Goal: Transaction & Acquisition: Purchase product/service

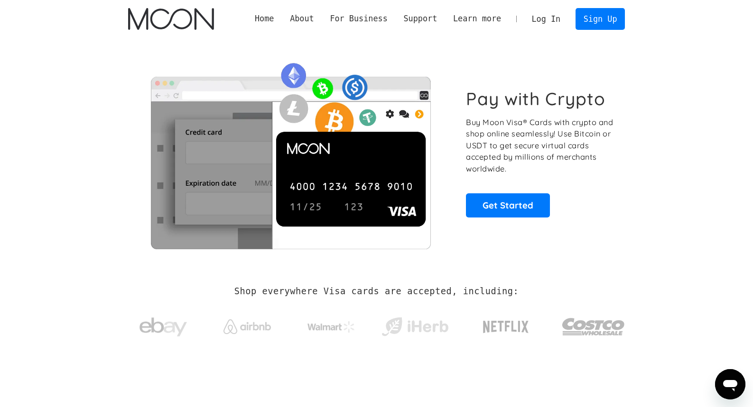
click at [546, 17] on link "Log In" at bounding box center [546, 19] width 45 height 21
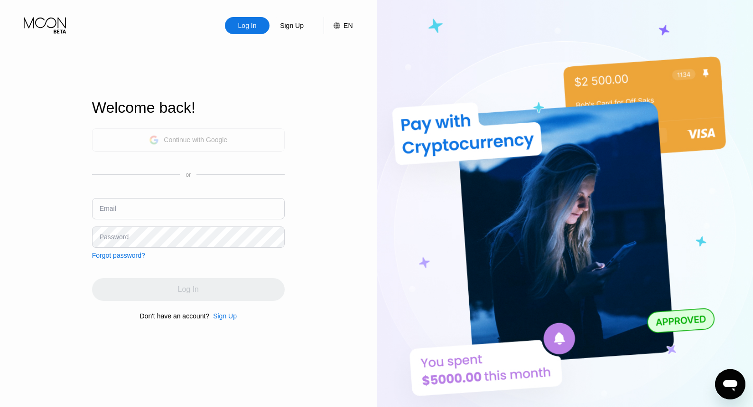
click at [185, 143] on div "Continue with Google" at bounding box center [188, 140] width 78 height 15
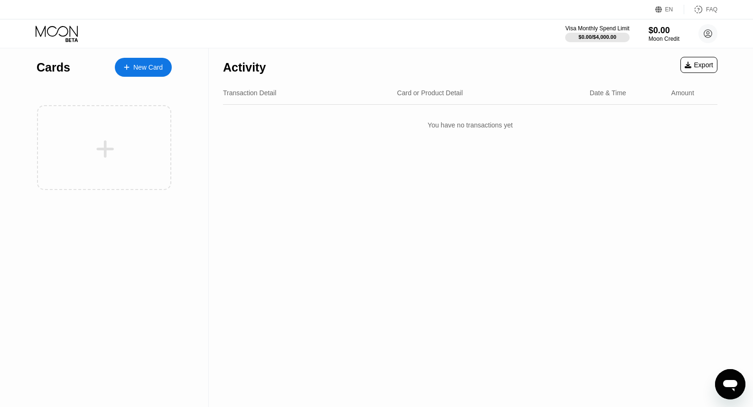
click at [150, 66] on div "New Card" at bounding box center [147, 68] width 29 height 8
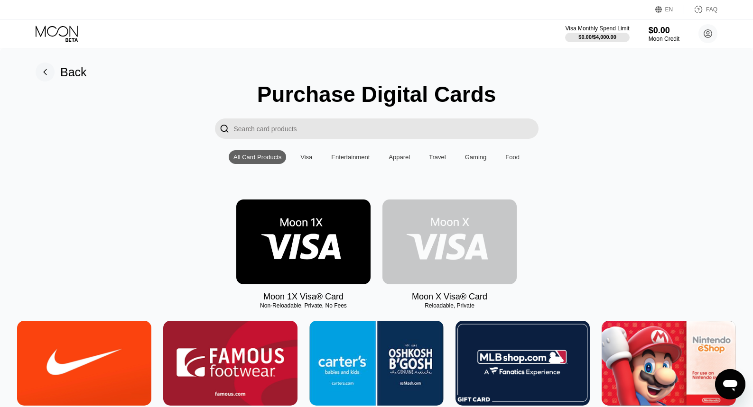
click at [444, 244] on img at bounding box center [449, 242] width 134 height 85
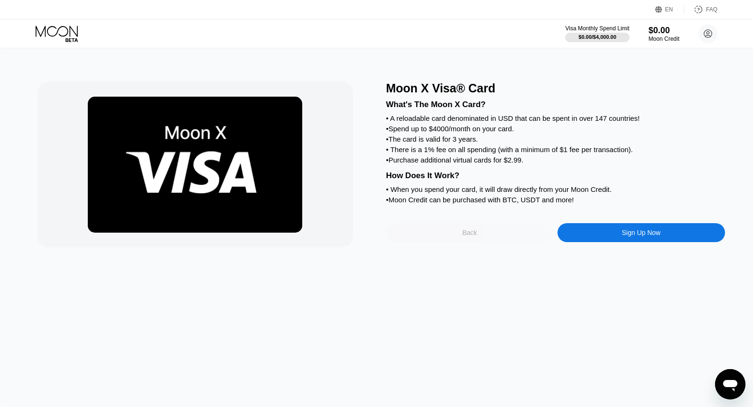
click at [498, 236] on div "Back" at bounding box center [469, 232] width 167 height 19
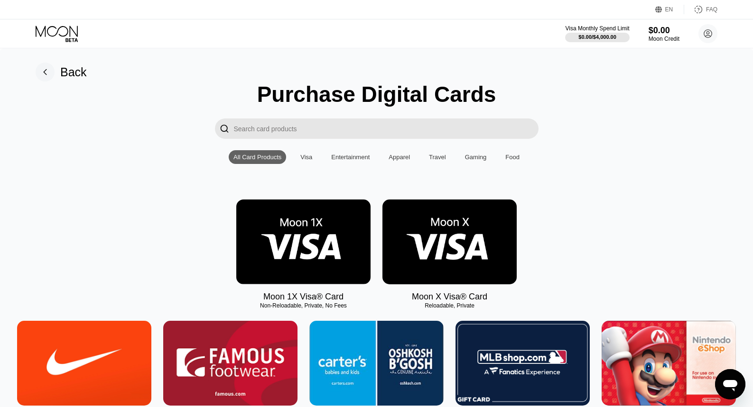
click at [304, 246] on img at bounding box center [303, 242] width 134 height 85
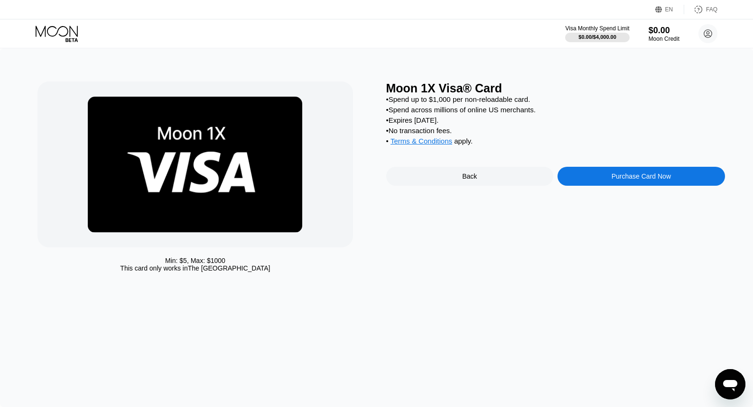
click at [465, 186] on div "Back" at bounding box center [469, 176] width 167 height 19
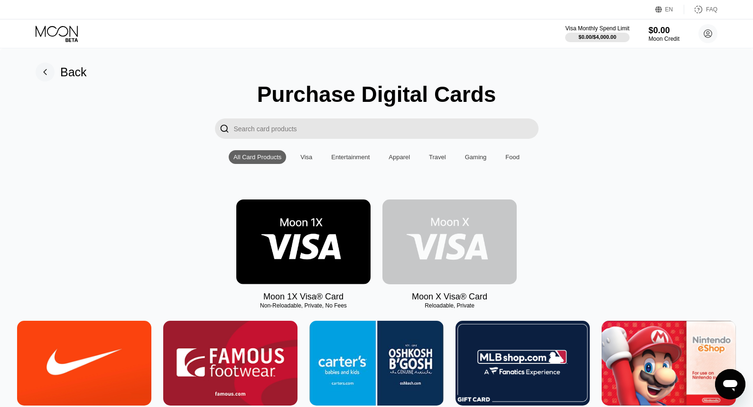
click at [485, 230] on img at bounding box center [449, 242] width 134 height 85
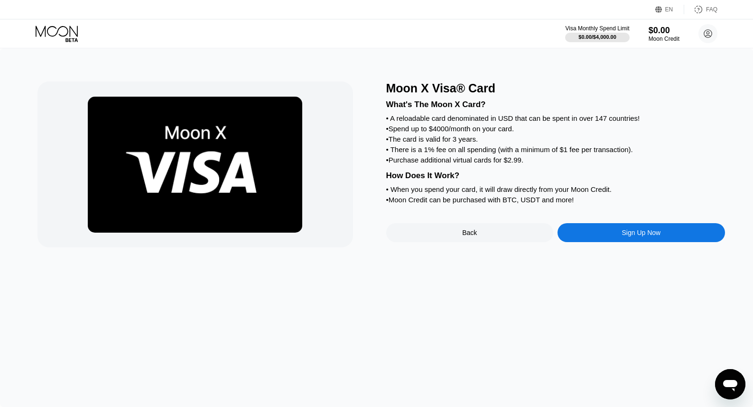
click at [617, 242] on div "Sign Up Now" at bounding box center [640, 232] width 167 height 19
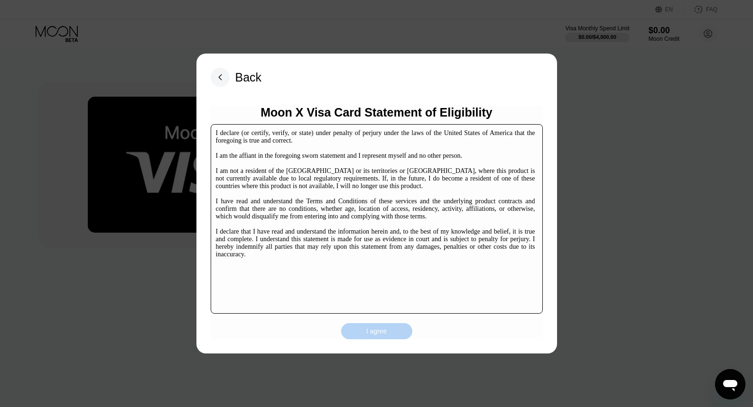
click at [371, 334] on div "I agree" at bounding box center [376, 331] width 21 height 9
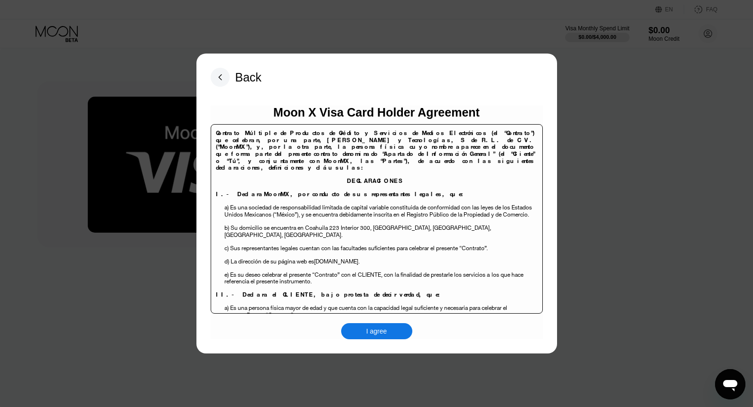
click at [379, 328] on div "I agree" at bounding box center [376, 331] width 21 height 9
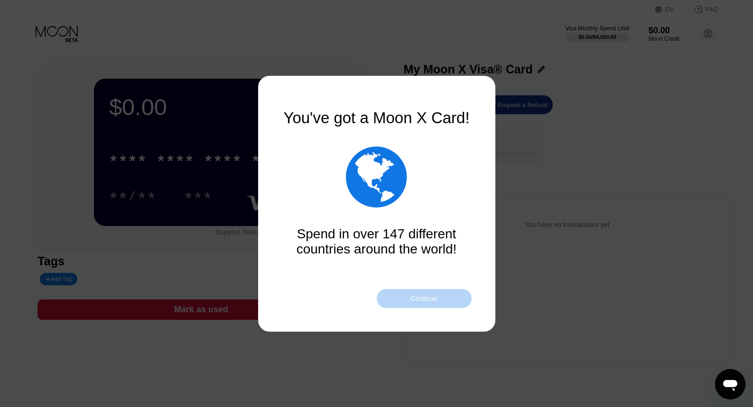
click at [408, 297] on div "Continue" at bounding box center [424, 298] width 95 height 19
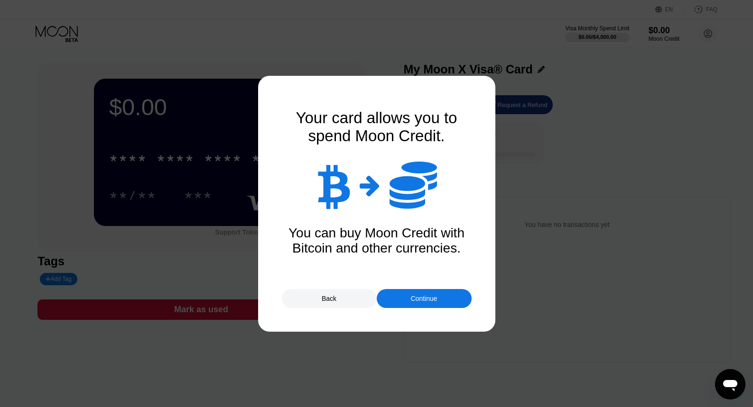
click at [412, 301] on div "Continue" at bounding box center [423, 299] width 27 height 8
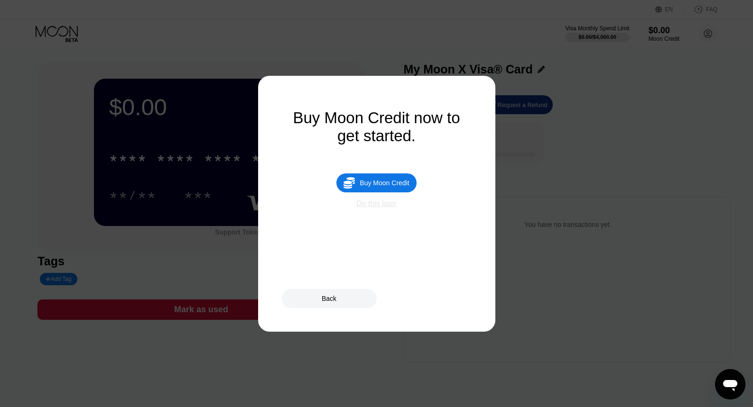
click at [381, 207] on div "Do this later" at bounding box center [376, 204] width 40 height 9
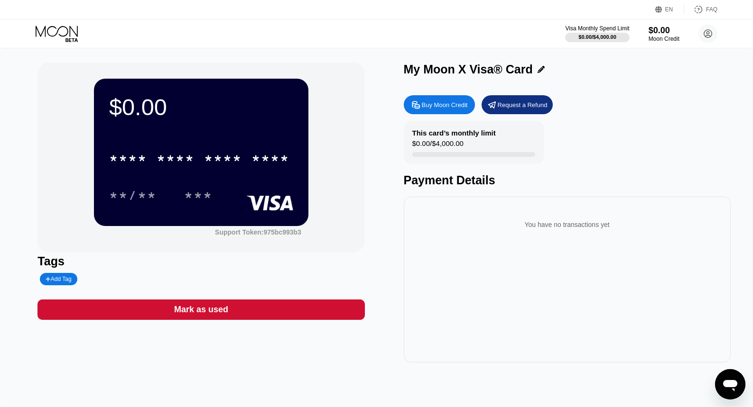
click at [444, 111] on div "Buy Moon Credit" at bounding box center [439, 104] width 71 height 19
type input "0"
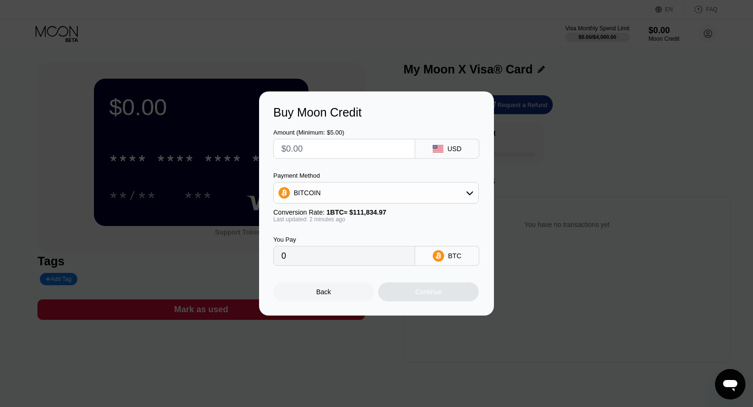
click at [373, 151] on input "text" at bounding box center [344, 148] width 126 height 19
type input "$1"
type input "0.00000895"
type input "$10"
type input "0.00008942"
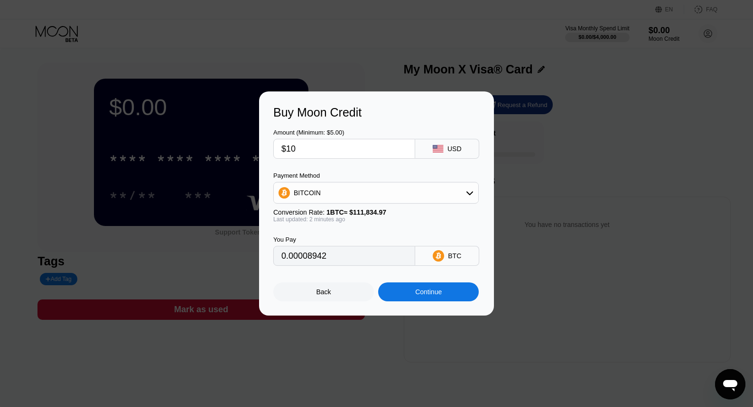
type input "$100"
type input "0.00089418"
type input "$1000"
type input "0.00894175"
type input "$10000"
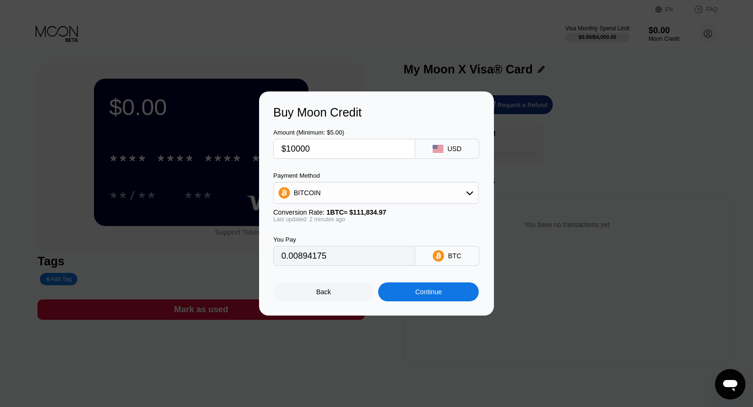
type input "0.08941747"
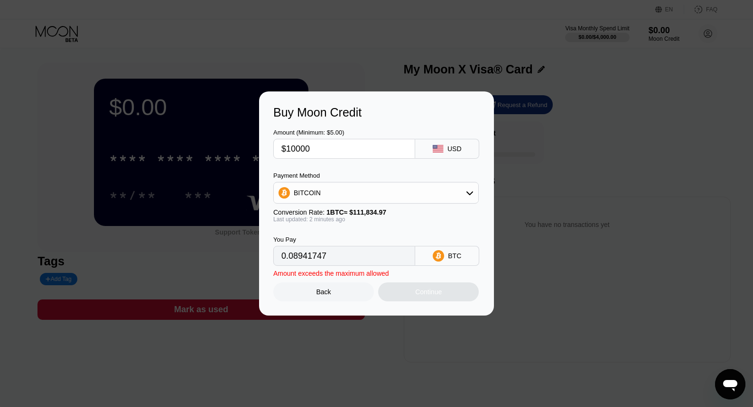
type input "$1000"
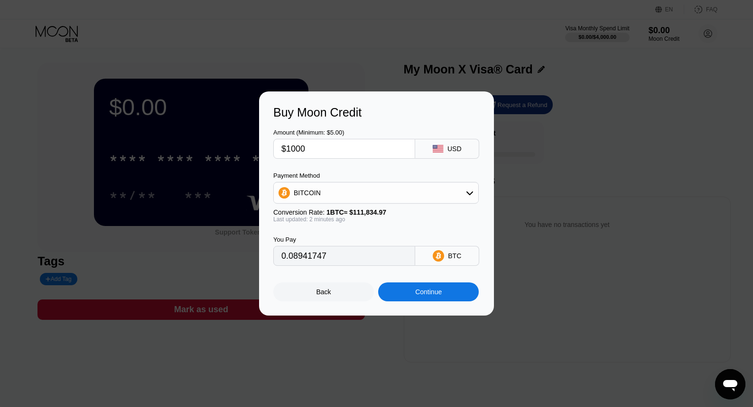
type input "0.00894175"
type input "$100"
type input "0.00089418"
type input "$10"
type input "0.00008942"
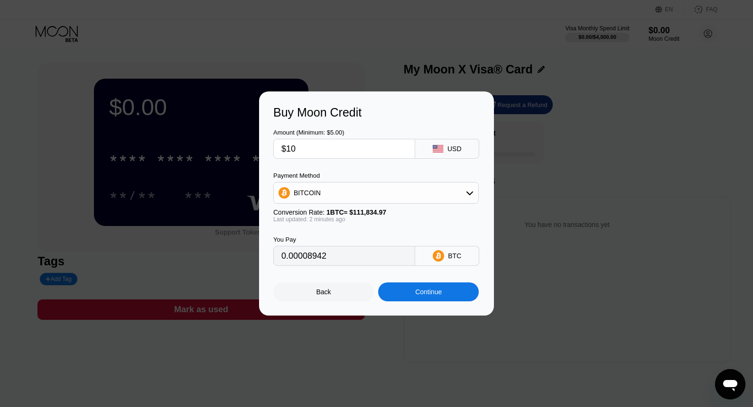
type input "$1"
type input "0.00000895"
type input "0"
type input "$4"
type input "0.00003577"
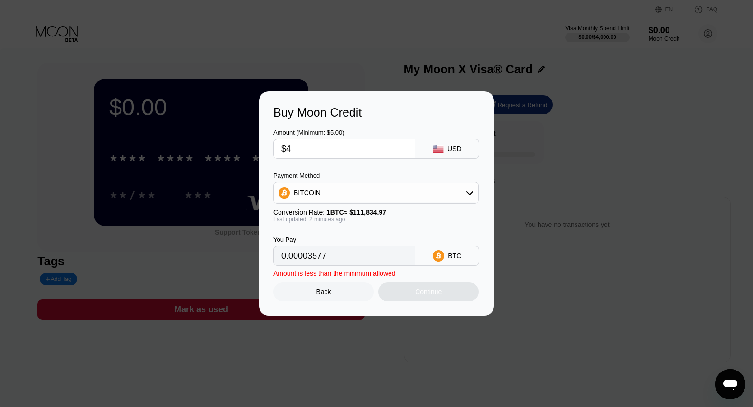
type input "$40"
type input "0.00035767"
type input "$400"
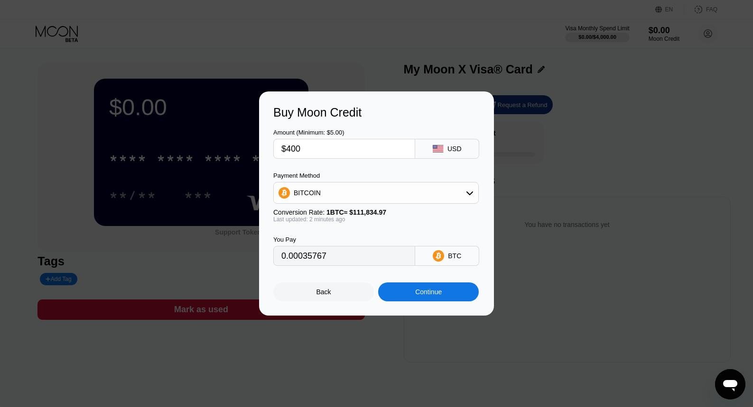
type input "0.00357670"
type input "$4000"
type input "0.03576699"
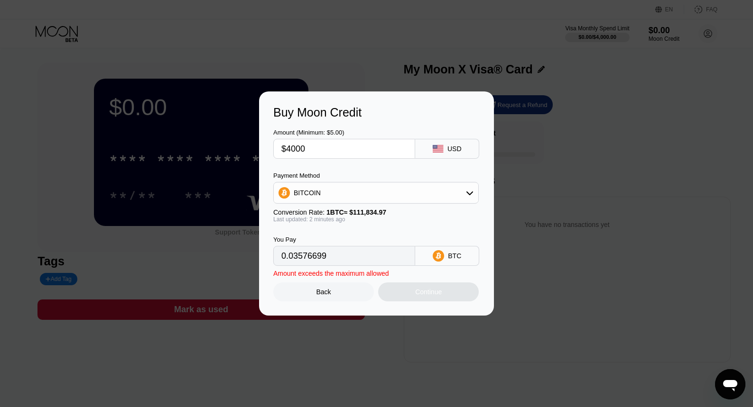
type input "$400"
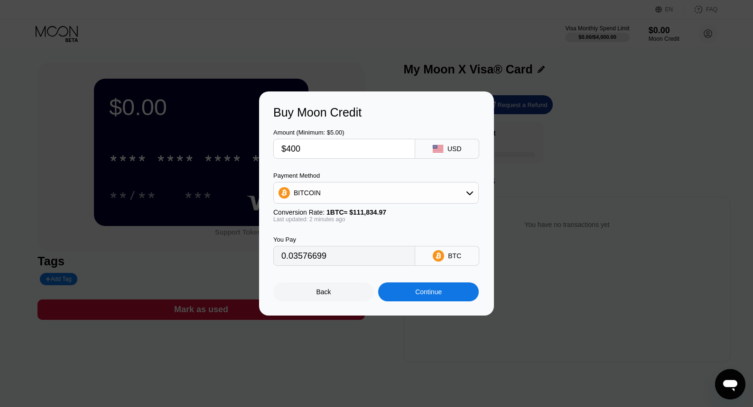
type input "0.00357670"
type input "$40"
type input "0.00035767"
type input "$4"
type input "0.00003577"
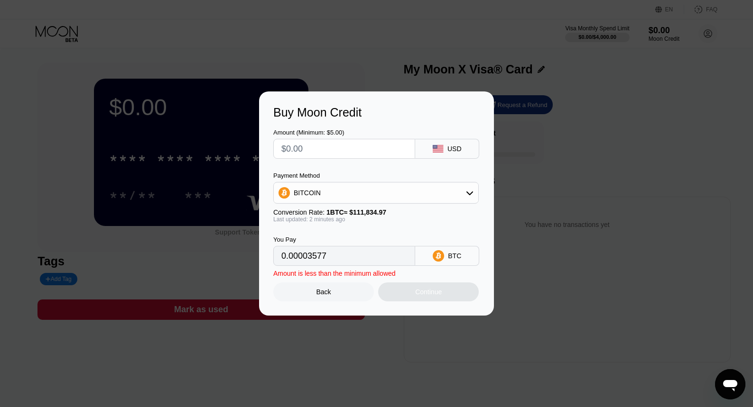
type input "0"
type input "$3"
type input "0.00002683"
type input "$39"
type input "0.00034873"
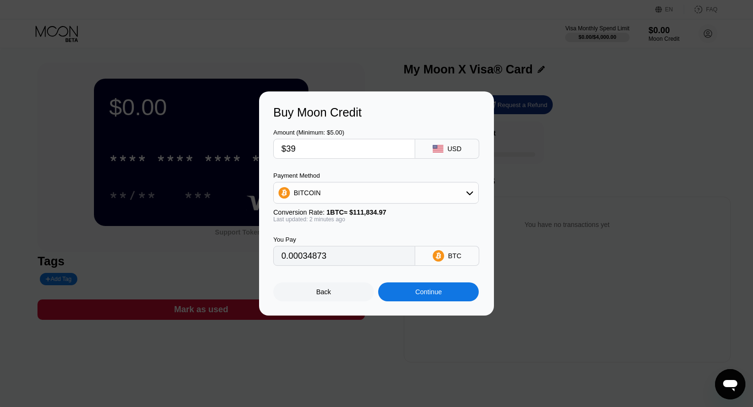
type input "$399"
type input "0.00356776"
type input "$3999"
type input "0.03575805"
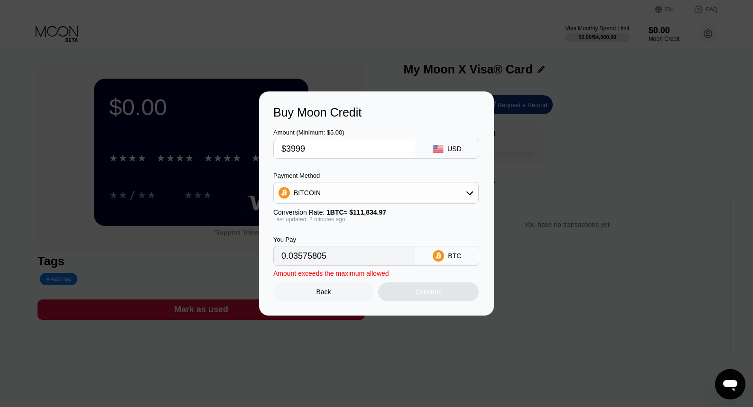
type input "$399"
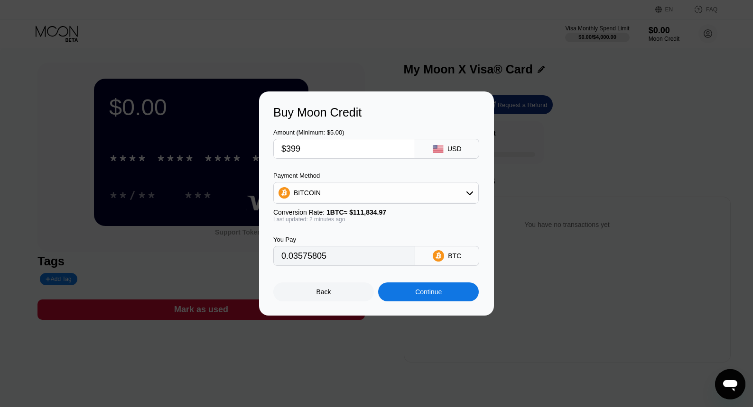
type input "0.00356776"
type input "$39"
type input "0.00034873"
type input "$3"
type input "0.00002683"
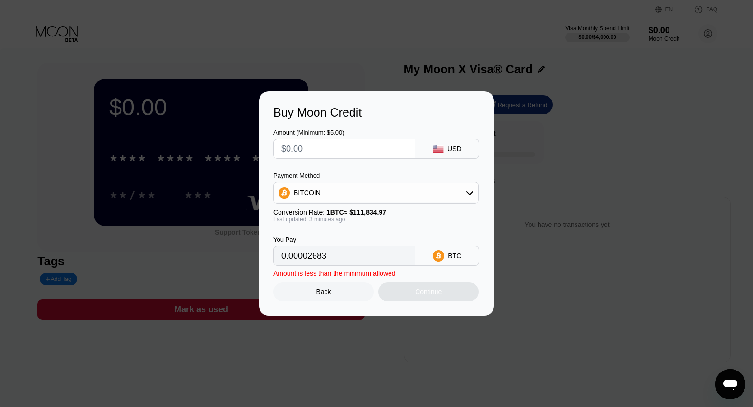
type input "0"
type input "$2"
type input "0.00001789"
type input "$20"
type input "0.00017884"
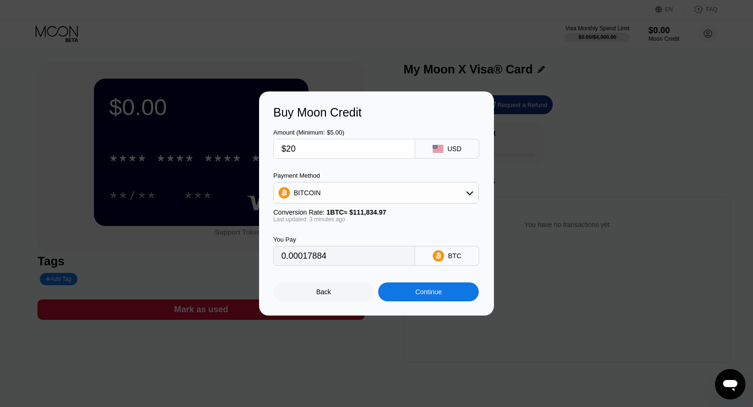
type input "$200"
type input "0.00178835"
type input "$2000"
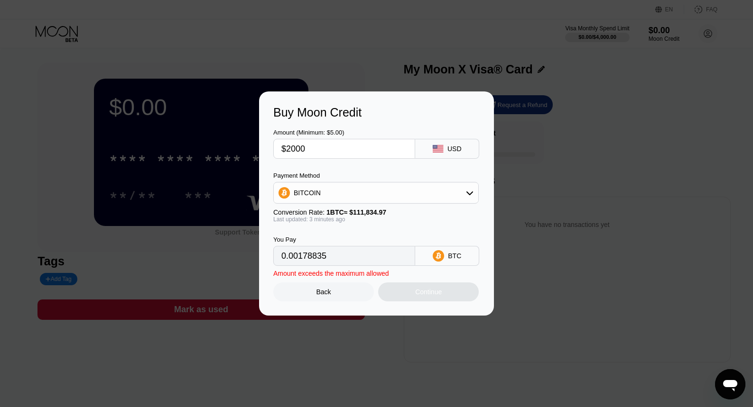
type input "0.01788350"
type input "$200"
type input "0.00178835"
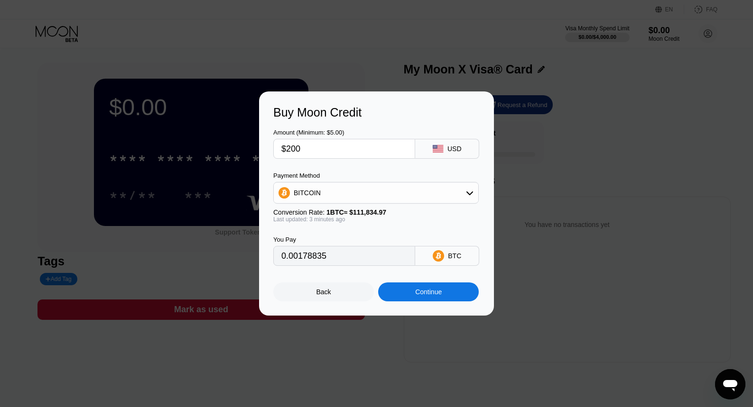
type input "$20"
type input "0.00017884"
type input "$2"
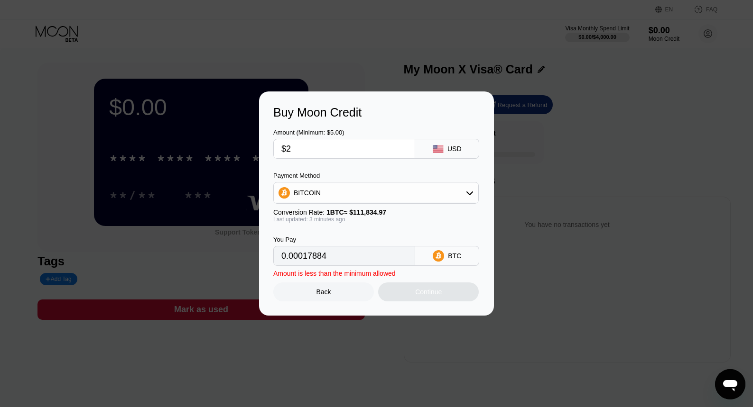
type input "0.00001789"
type input "0"
type input "$1"
type input "0.00000895"
type input "$10"
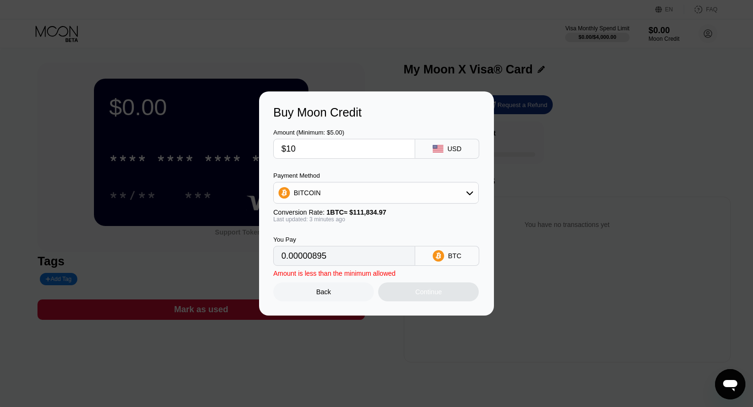
type input "0.00008942"
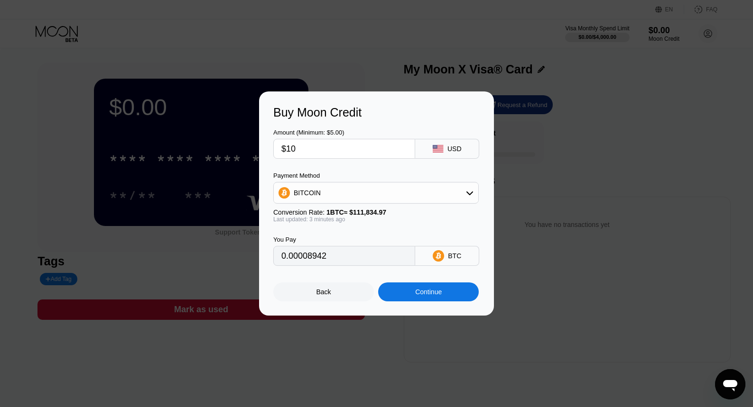
type input "$100"
type input "0.00089418"
type input "$1000"
type input "0.00894175"
type input "$1001"
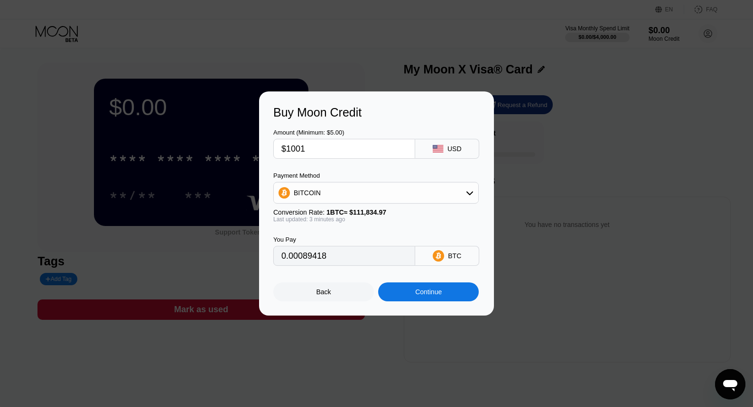
type input "0.00895069"
type input "$1002"
type input "0.00895964"
type input "$100"
type input "0.00089418"
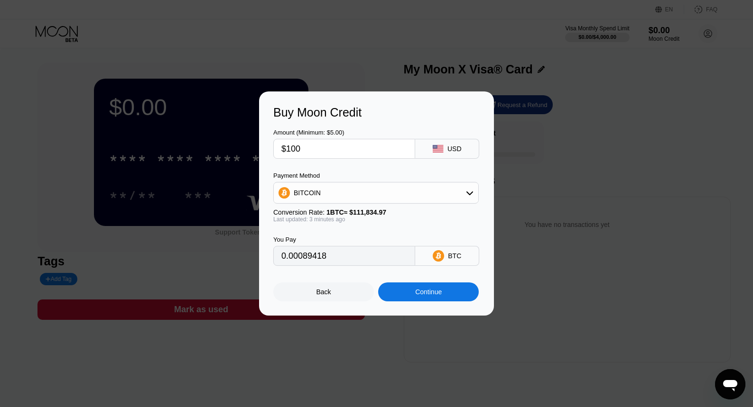
type input "$10"
type input "0.00008942"
type input "$1"
type input "0.00000895"
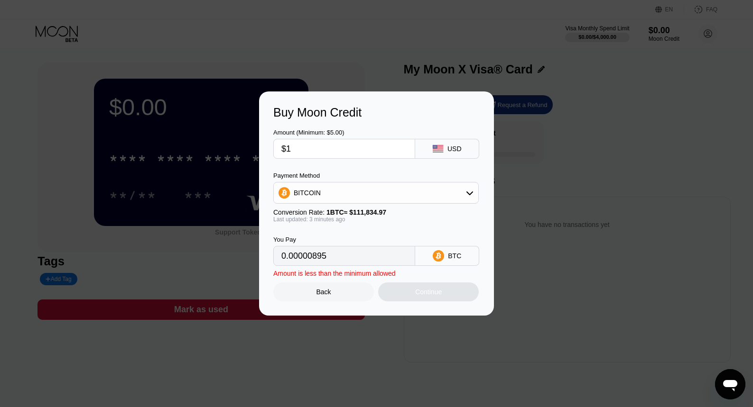
type input "$15"
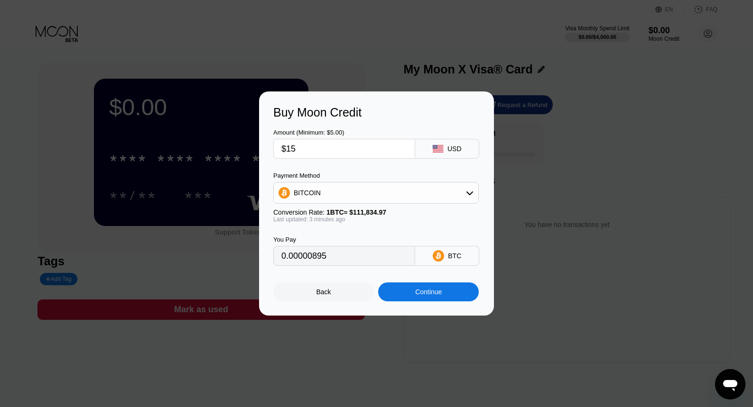
type input "0.00013413"
type input "$150"
type input "0.00134127"
type input "$1500"
type input "0.01341262"
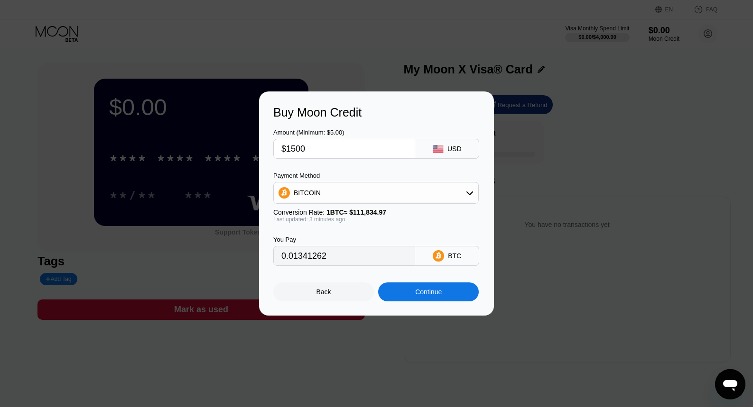
type input "$150"
type input "0.00134127"
type input "$15"
type input "0.00013413"
type input "$1"
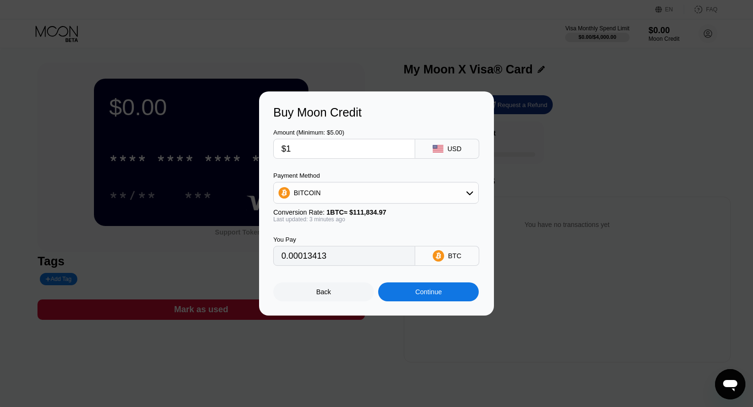
type input "0.00000895"
type input "0"
type input "$1"
type input "0.00000895"
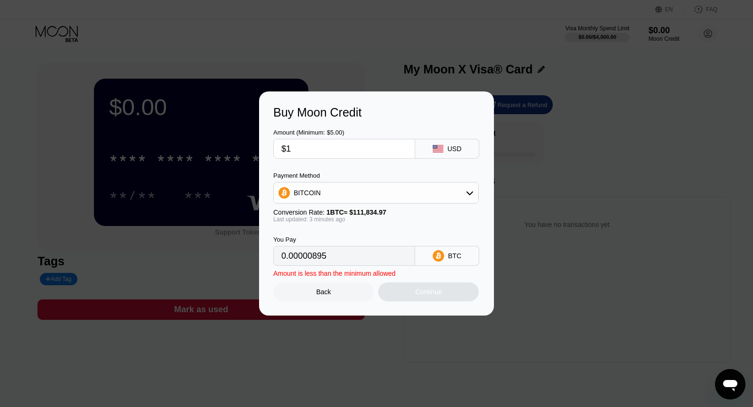
type input "$19"
type input "0.00016990"
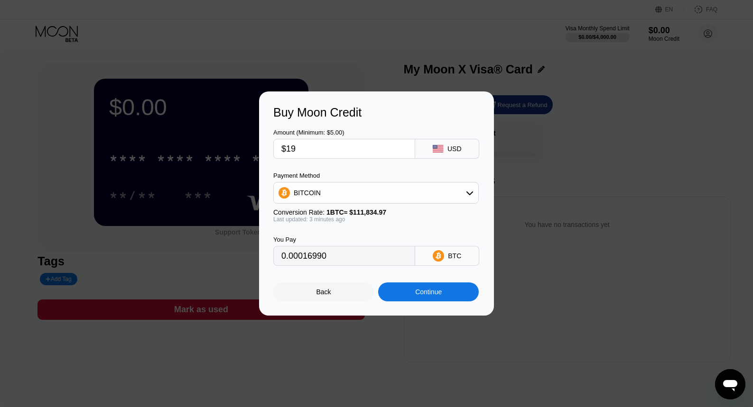
type input "$199"
type input "0.00177941"
type input "$1999"
type input "0.01787456"
type input "$1999"
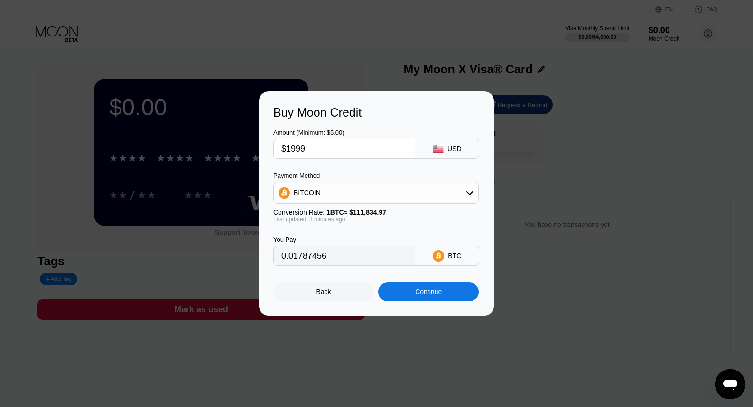
click at [365, 193] on div "BITCOIN" at bounding box center [376, 193] width 204 height 19
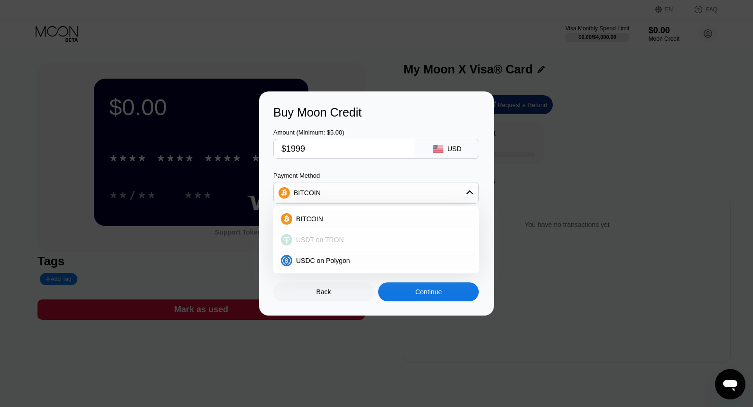
click at [358, 239] on div "USDT on TRON" at bounding box center [381, 240] width 179 height 8
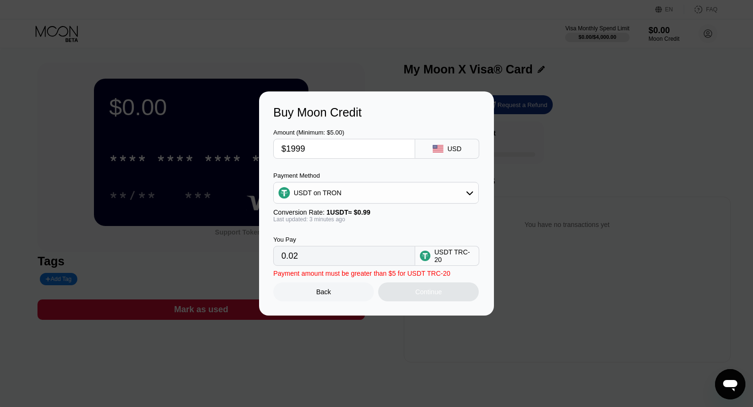
type input "2019.19"
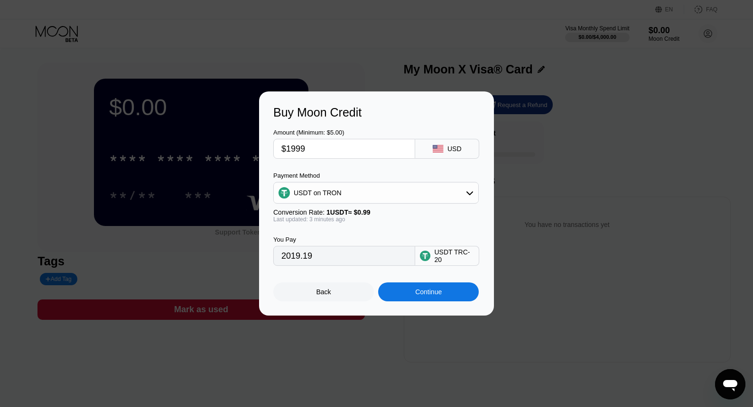
click at [337, 155] on input "$1999" at bounding box center [344, 148] width 126 height 19
type input "$199"
type input "201.01"
type input "$19"
type input "19.19"
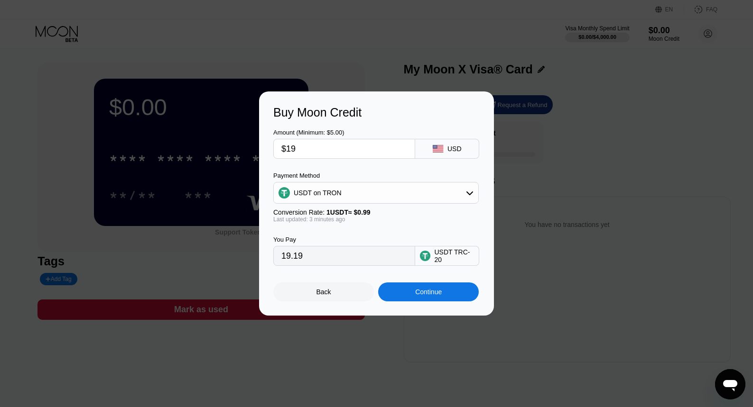
type input "$1"
type input "1.01"
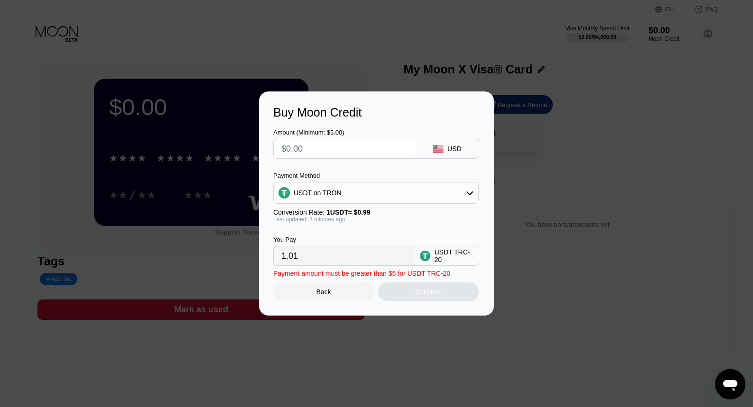
type input "0.00"
type input "$2"
type input "2.02"
type input "$20"
type input "20.20"
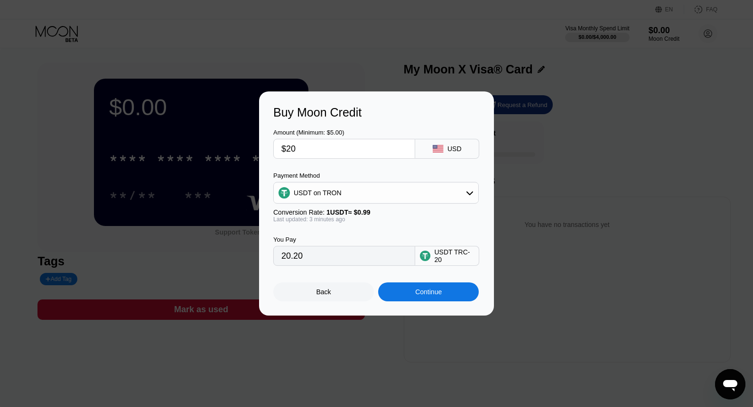
type input "$200"
type input "202.02"
type input "$2000"
type input "2020.20"
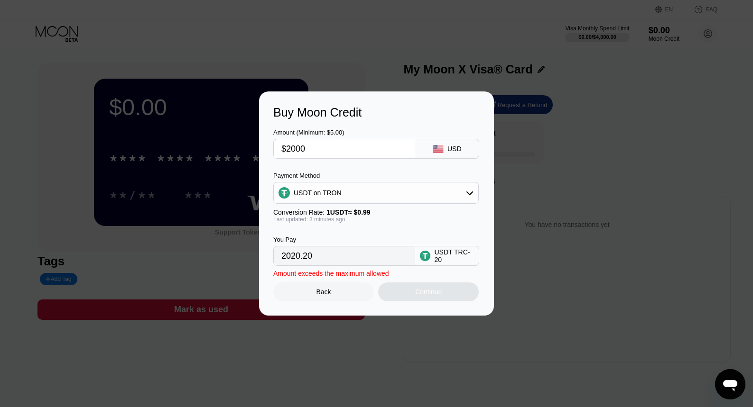
type input "$200"
type input "202.02"
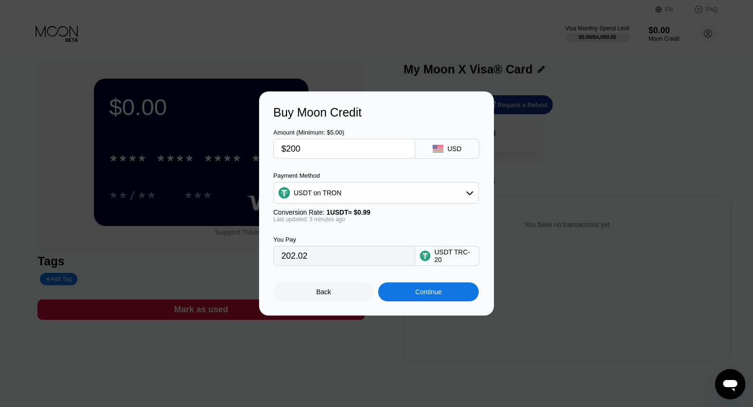
type input "$20"
type input "20.20"
type input "$2"
type input "2.02"
type input "0.00"
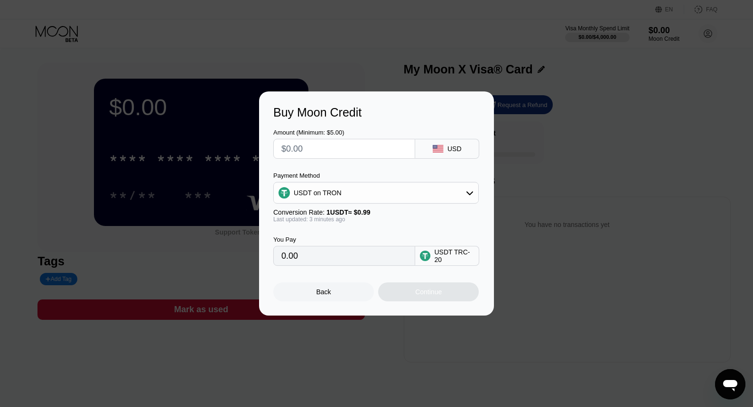
type input "$1"
type input "1.01"
type input "$19"
type input "19.19"
type input "$199"
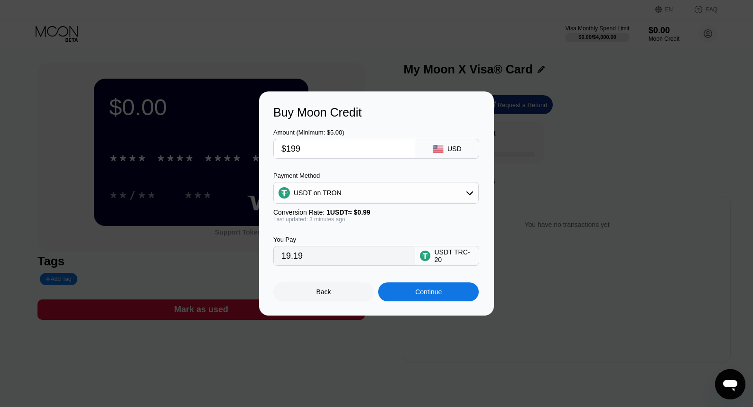
type input "201.01"
type input "$1999"
type input "2019.19"
click at [344, 297] on div "Back" at bounding box center [323, 292] width 101 height 19
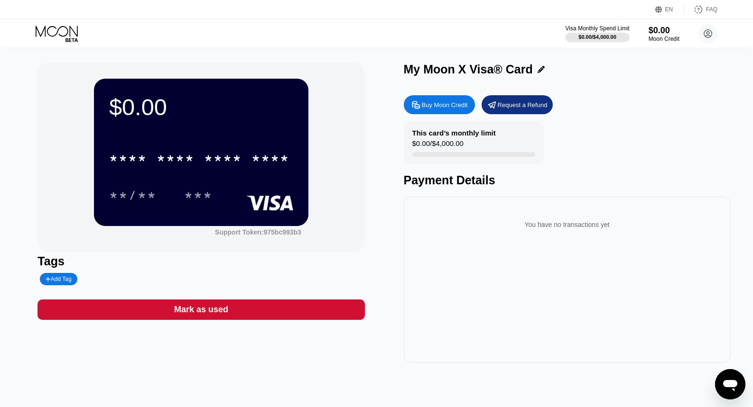
click at [56, 37] on icon at bounding box center [58, 34] width 44 height 17
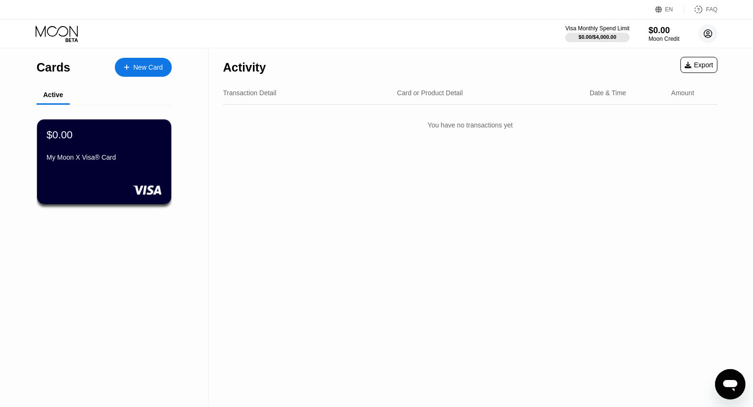
click at [714, 35] on circle at bounding box center [707, 33] width 19 height 19
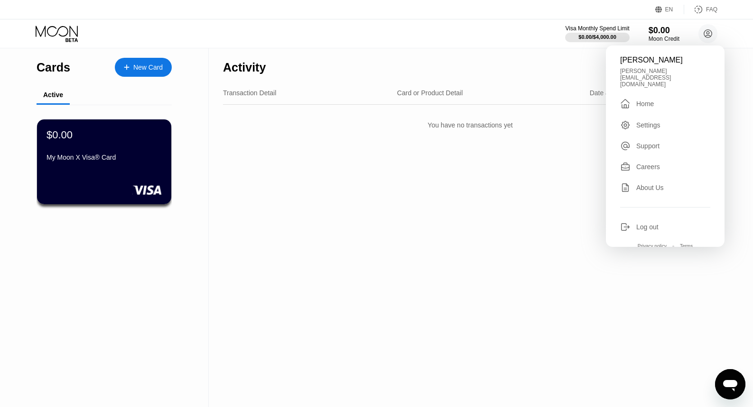
click at [650, 223] on div "Log out" at bounding box center [647, 227] width 22 height 8
